Goal: Use online tool/utility: Use online tool/utility

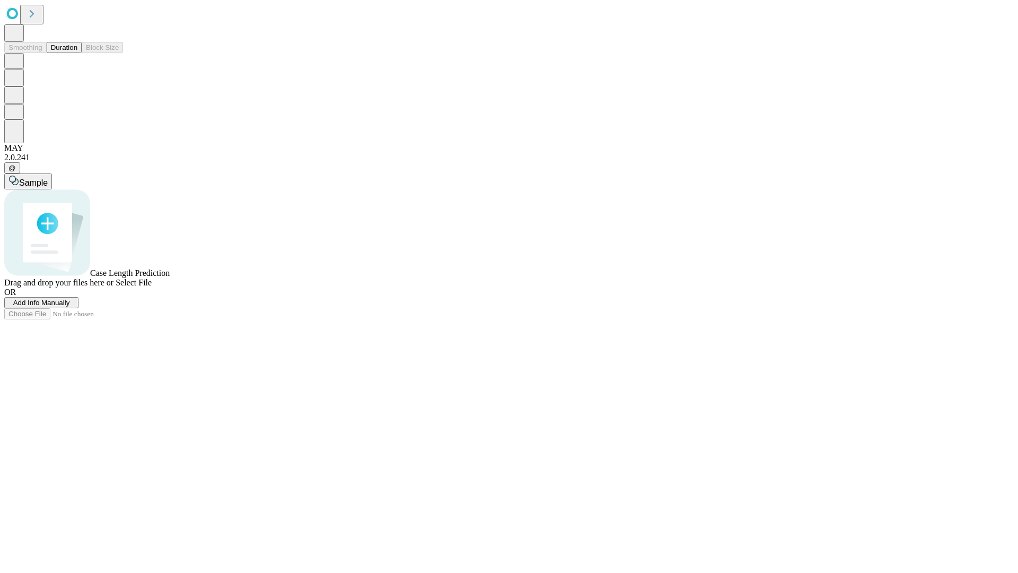
click at [70, 307] on span "Add Info Manually" at bounding box center [41, 303] width 57 height 8
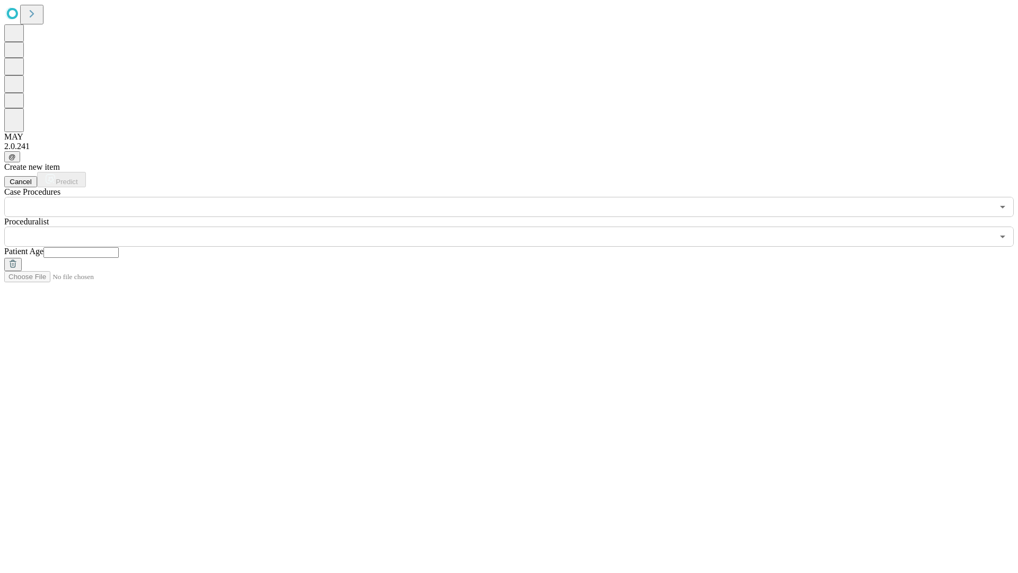
click at [119, 247] on input "text" at bounding box center [80, 252] width 75 height 11
type input "**"
click at [517, 226] on input "text" at bounding box center [498, 236] width 989 height 20
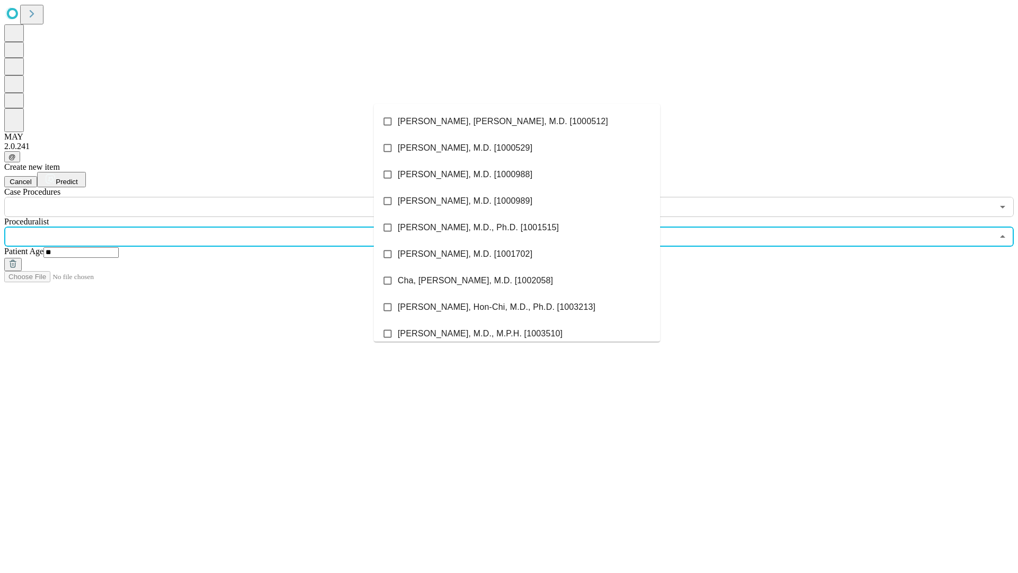
click at [517, 121] on li "[PERSON_NAME], [PERSON_NAME], M.D. [1000512]" at bounding box center [517, 121] width 286 height 27
click at [223, 197] on input "text" at bounding box center [498, 207] width 989 height 20
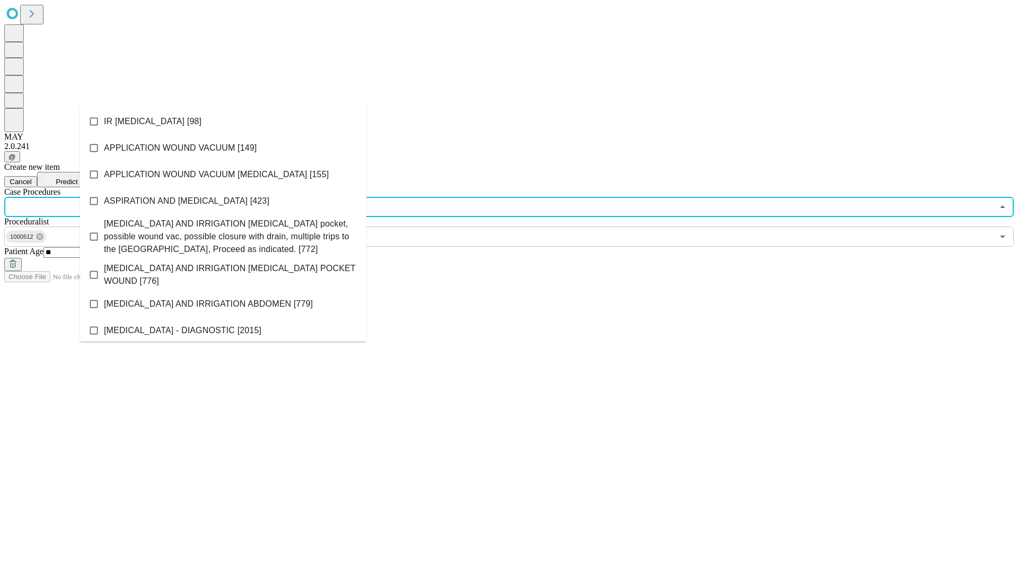
click at [223, 121] on li "IR [MEDICAL_DATA] [98]" at bounding box center [223, 121] width 286 height 27
click at [77, 178] on span "Predict" at bounding box center [67, 182] width 22 height 8
